Goal: Subscribe to service/newsletter

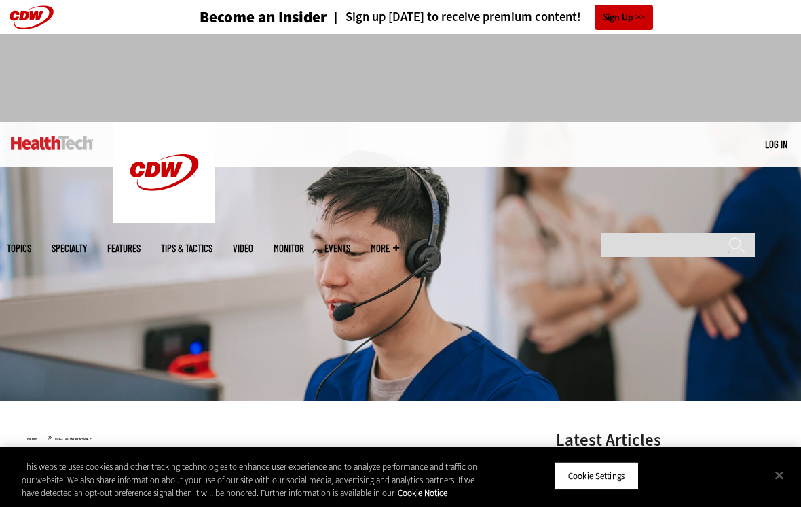
click at [431, 11] on h4 "Sign up [DATE] to receive premium content!" at bounding box center [454, 17] width 254 height 13
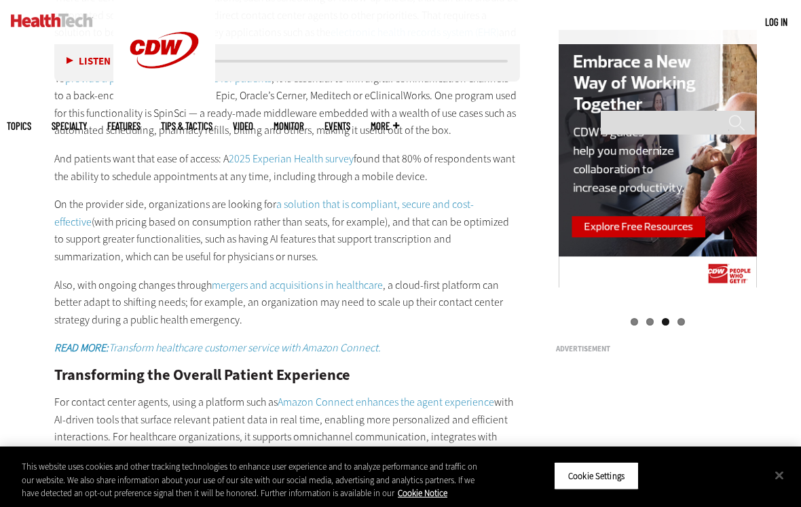
scroll to position [1292, 0]
